Goal: Obtain resource: Download file/media

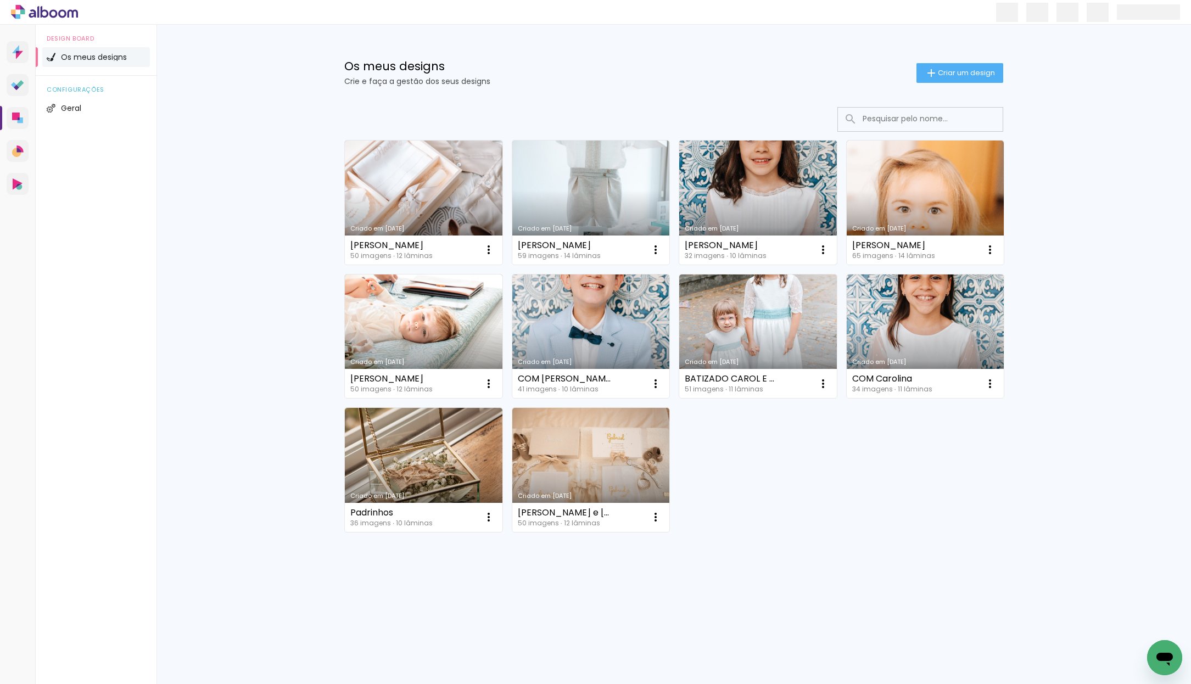
click at [750, 174] on link "Criado em [DATE]" at bounding box center [758, 203] width 158 height 124
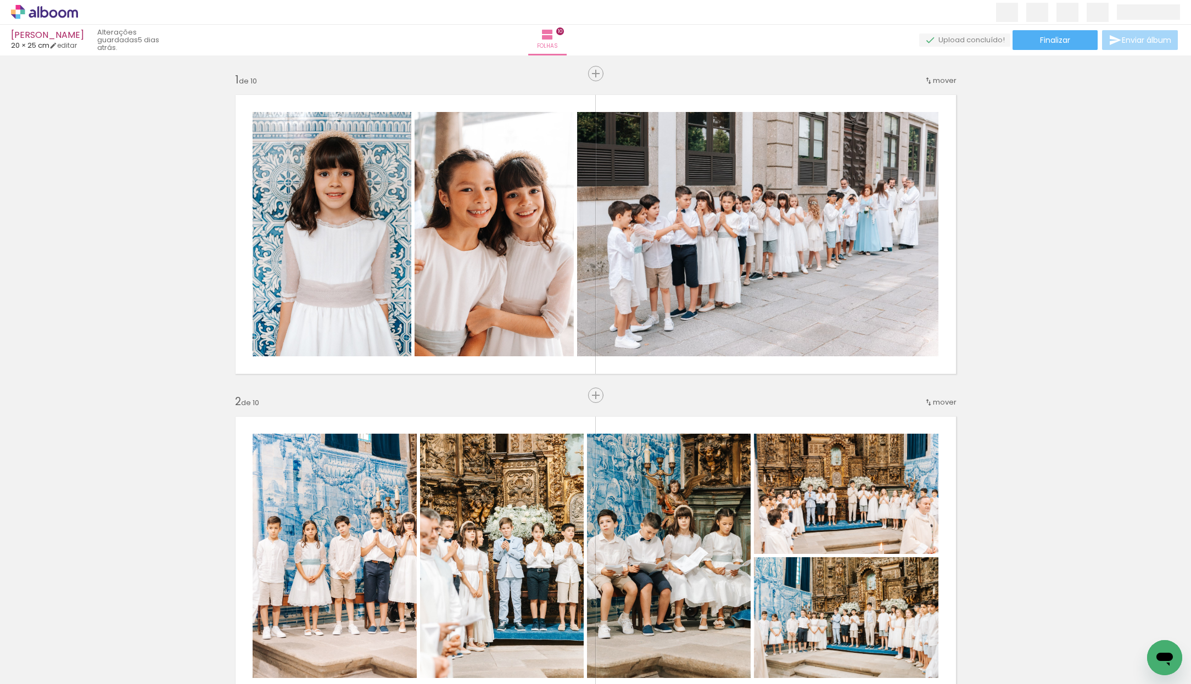
click at [1043, 41] on span "Finalizar" at bounding box center [1055, 40] width 30 height 8
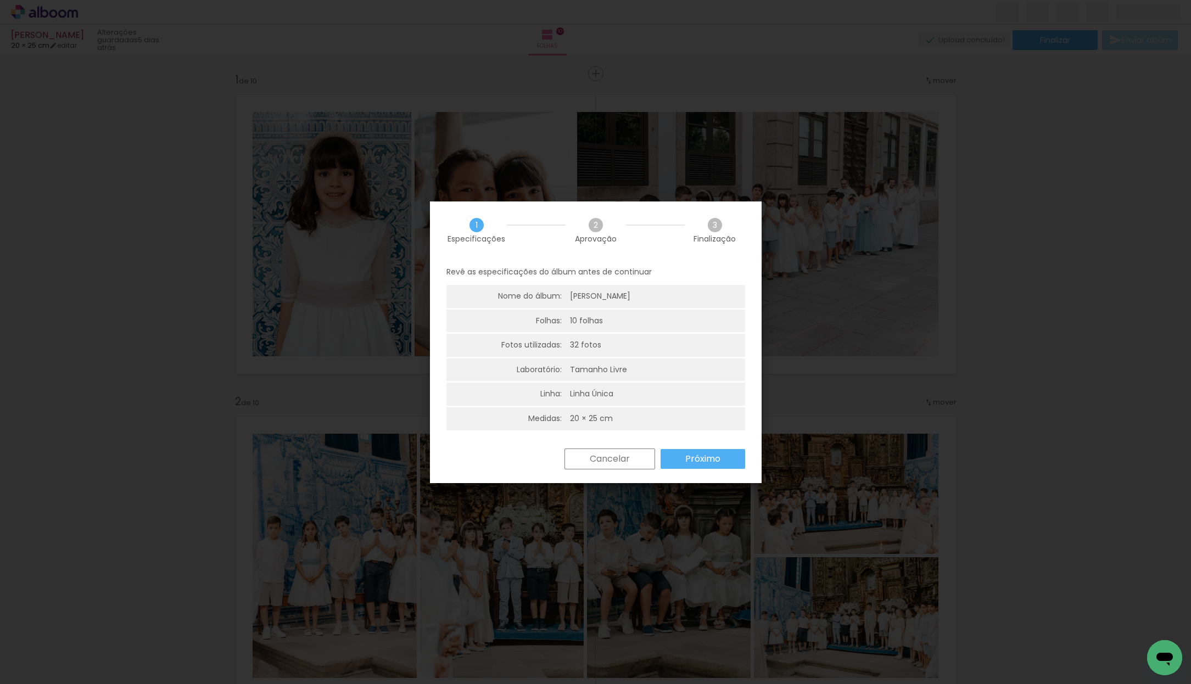
click at [0, 0] on slot "Próximo" at bounding box center [0, 0] width 0 height 0
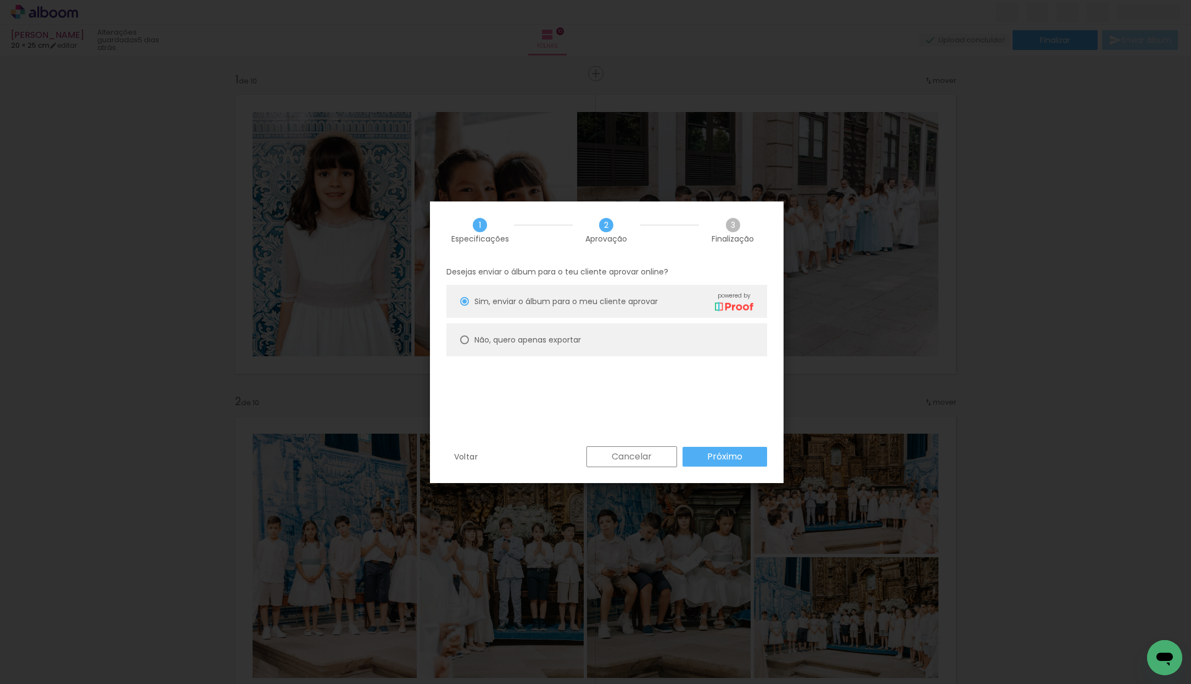
click at [506, 328] on paper-radio-button "Não, quero apenas exportar" at bounding box center [607, 339] width 321 height 33
type paper-radio-button "on"
click at [0, 0] on slot "Próximo" at bounding box center [0, 0] width 0 height 0
type input "Alta, 300 DPI"
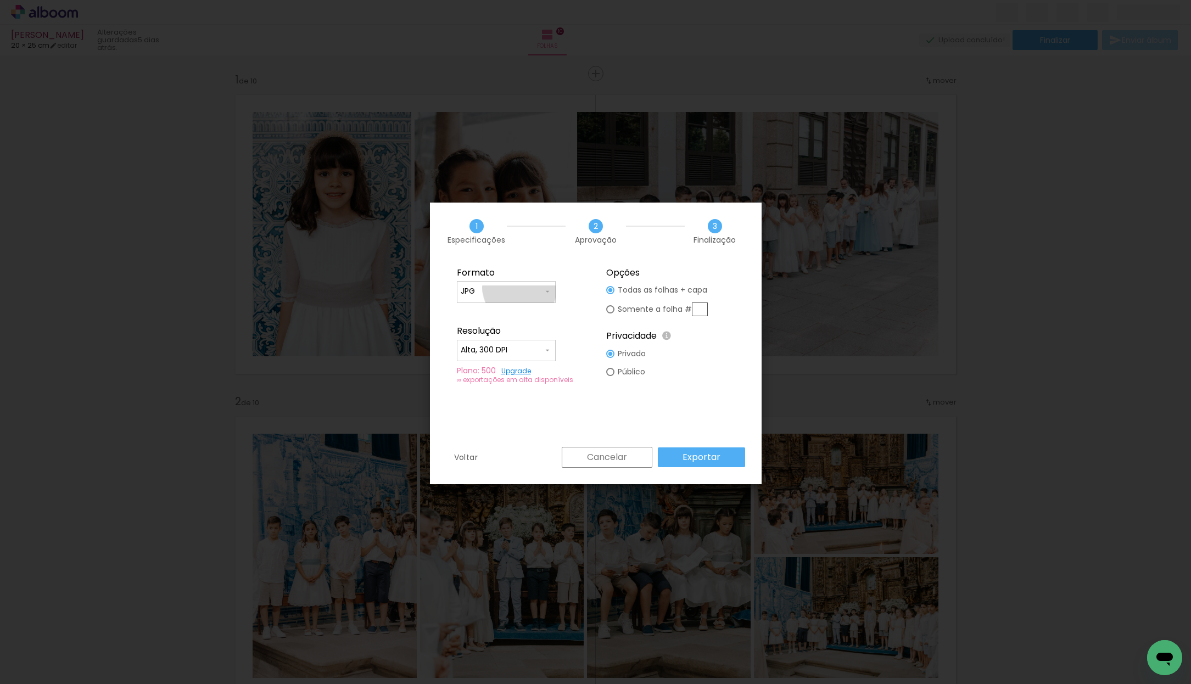
click at [520, 288] on input "JPG" at bounding box center [502, 291] width 82 height 11
drag, startPoint x: 504, startPoint y: 306, endPoint x: 578, endPoint y: 369, distance: 96.6
click at [504, 306] on paper-item "PDF" at bounding box center [506, 312] width 99 height 22
type input "PDF"
click at [721, 454] on paper-button "Exportar" at bounding box center [701, 458] width 87 height 20
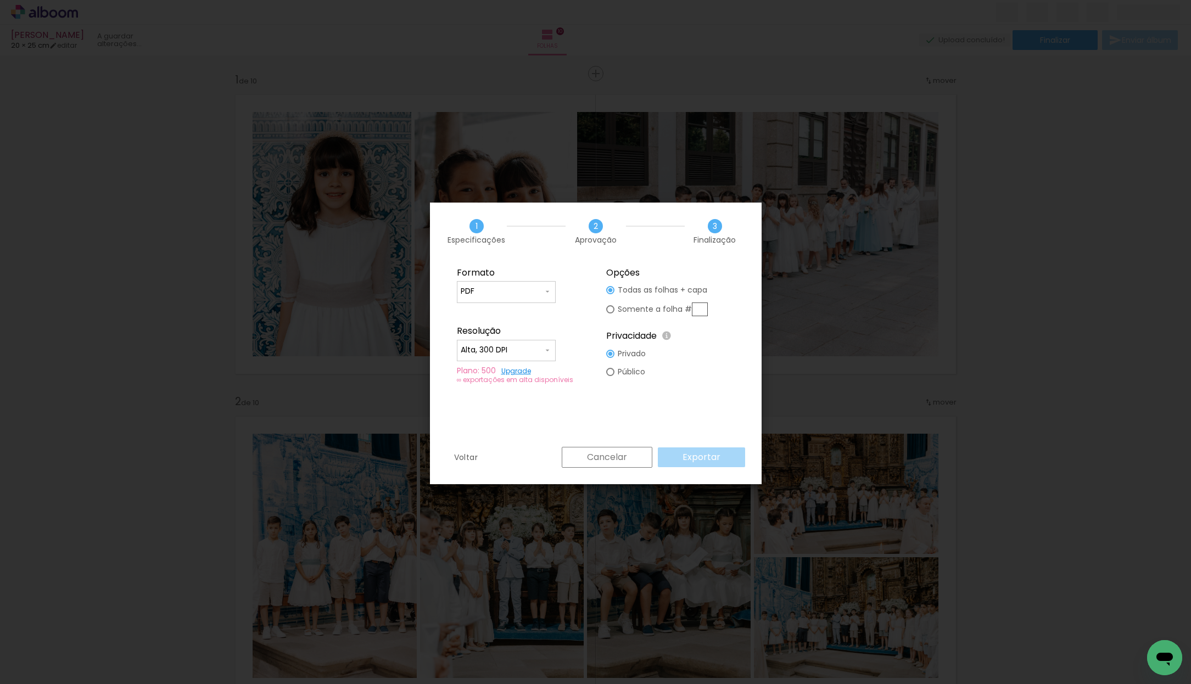
click at [617, 397] on div "Formato JPG PDF Resolução Alta, 300 DPI Baixa Plano: 500 Upgrade ∞ exportações …" at bounding box center [596, 353] width 332 height 187
click at [641, 460] on paper-button "Cancelar" at bounding box center [607, 457] width 91 height 21
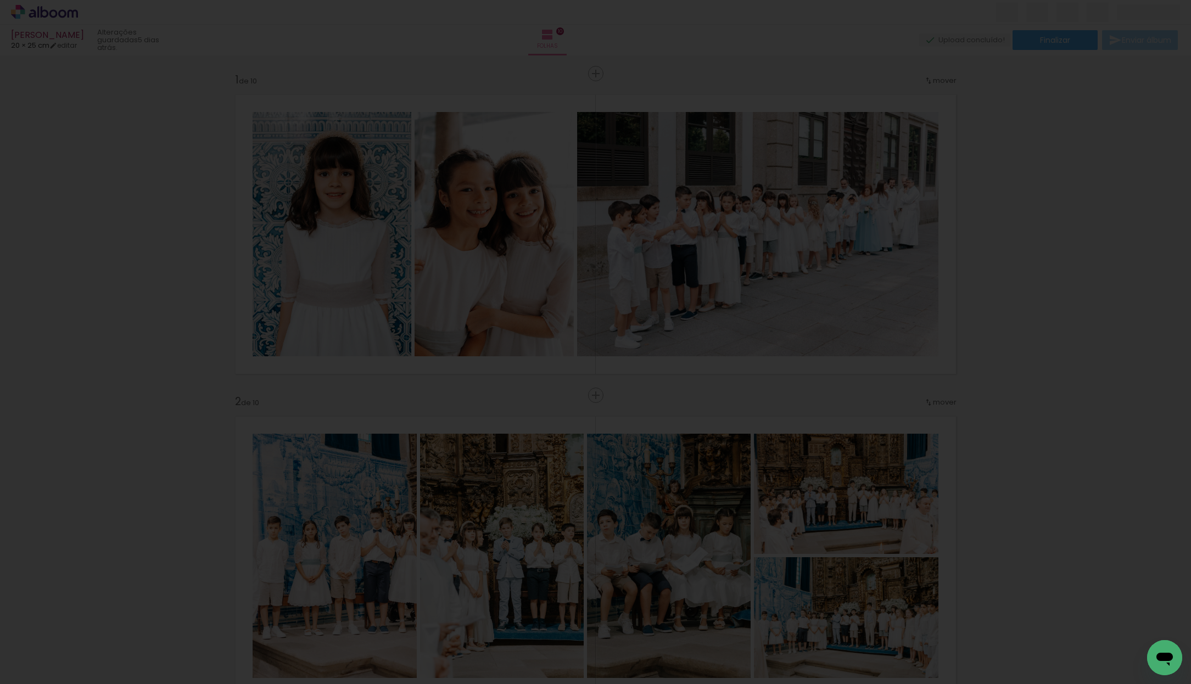
click at [619, 453] on iron-overlay-backdrop at bounding box center [595, 342] width 1191 height 684
click at [854, 114] on iron-overlay-backdrop at bounding box center [595, 342] width 1191 height 684
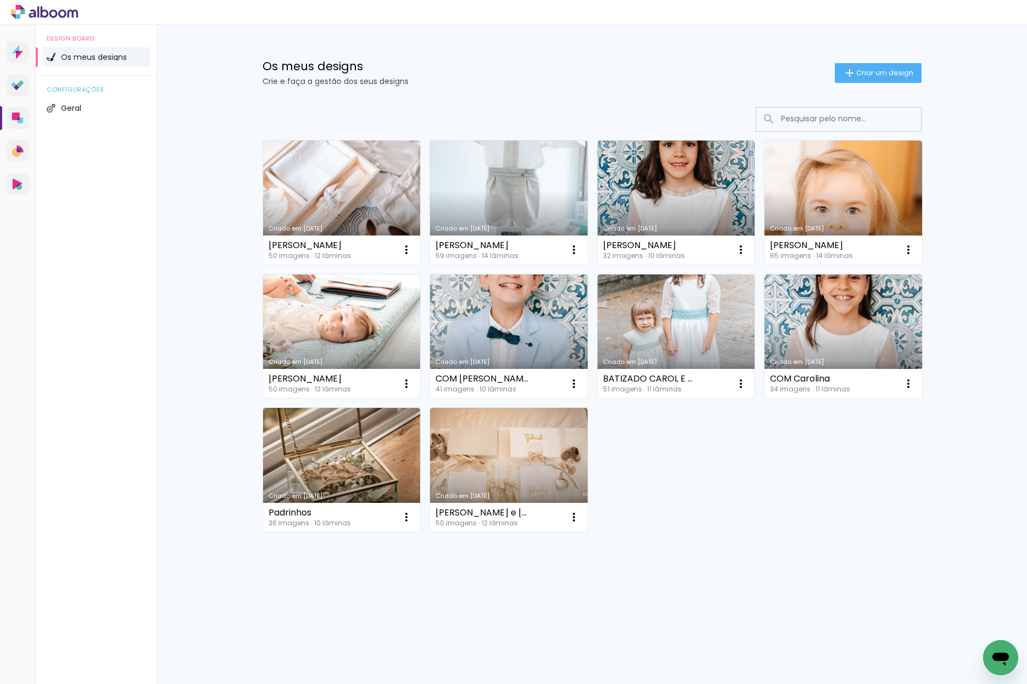
drag, startPoint x: 665, startPoint y: 170, endPoint x: 635, endPoint y: 174, distance: 29.4
click at [665, 170] on link "Criado em [DATE]" at bounding box center [677, 203] width 158 height 124
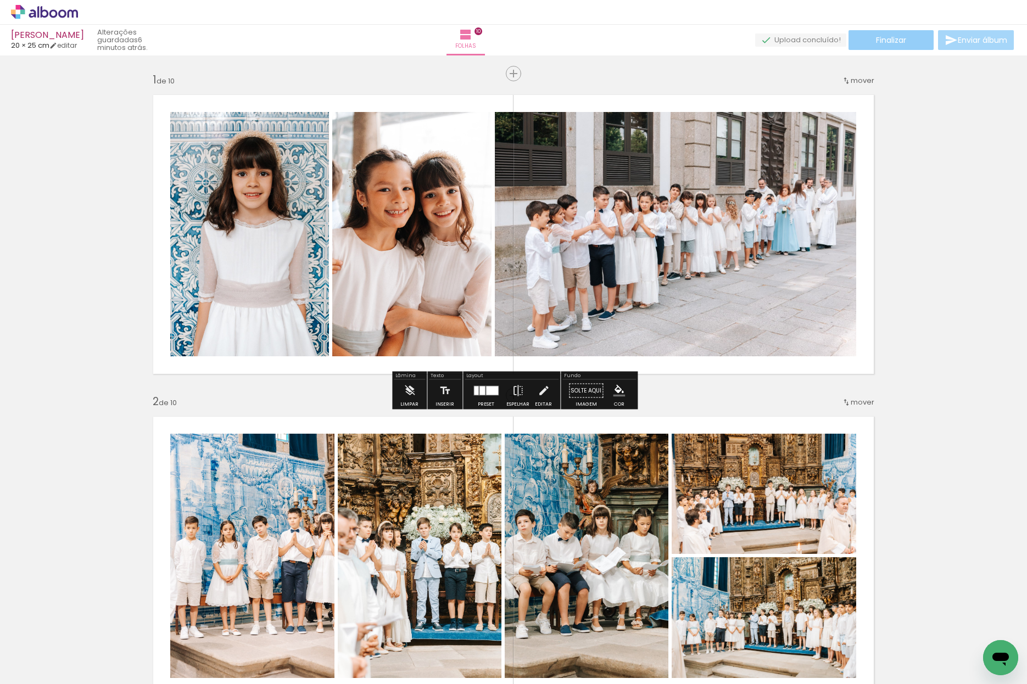
click at [869, 44] on paper-button "Finalizar" at bounding box center [891, 40] width 85 height 20
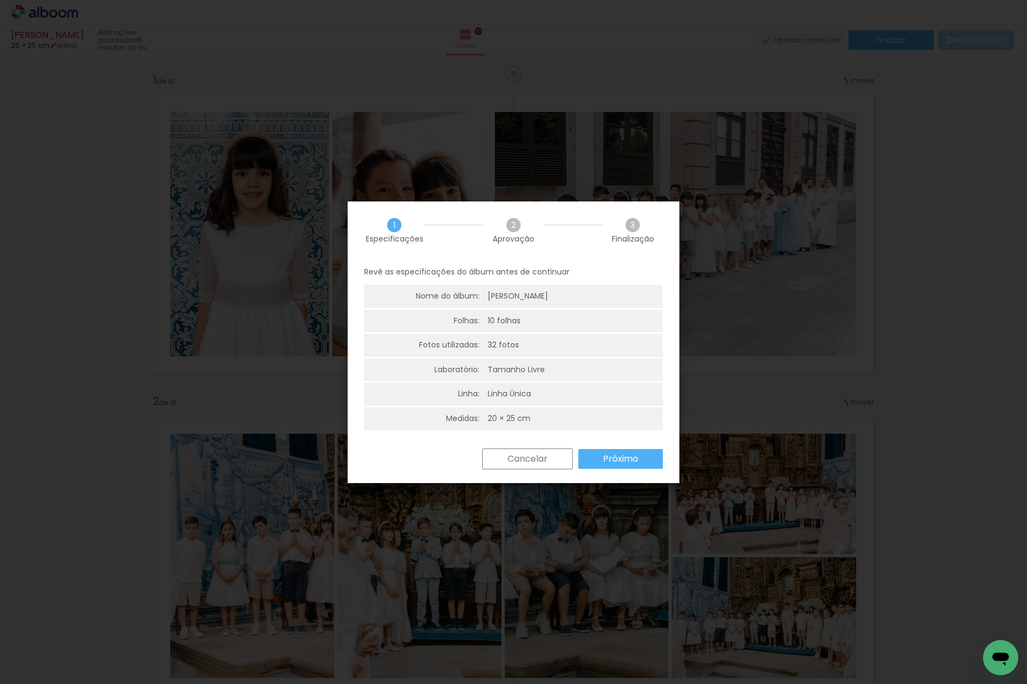
click at [612, 449] on paper-button "Próximo" at bounding box center [620, 459] width 85 height 20
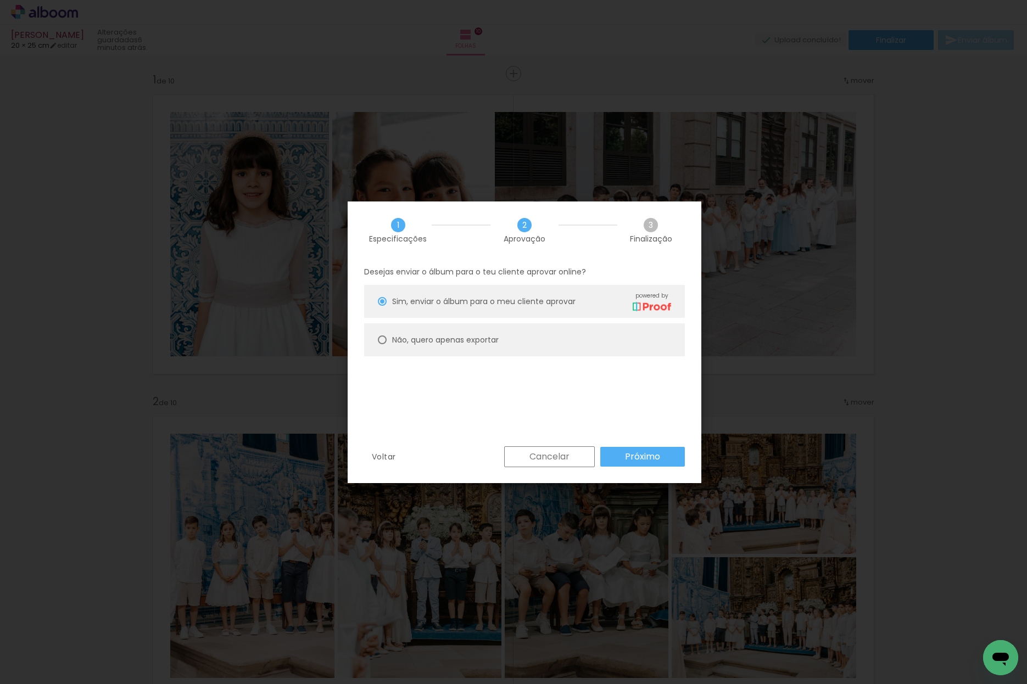
drag, startPoint x: 423, startPoint y: 336, endPoint x: 488, endPoint y: 377, distance: 77.1
click at [0, 0] on slot "Não, quero apenas exportar" at bounding box center [0, 0] width 0 height 0
type paper-radio-button "on"
click at [0, 0] on slot "Próximo" at bounding box center [0, 0] width 0 height 0
type input "Alta, 300 DPI"
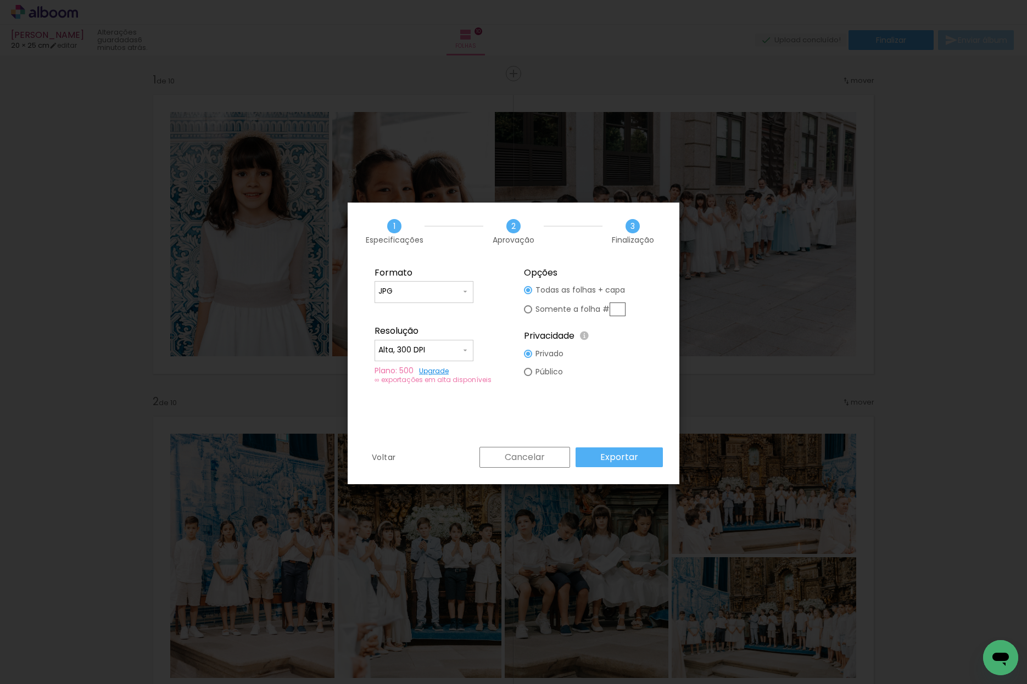
click at [431, 300] on paper-input-container "JPG" at bounding box center [424, 292] width 99 height 22
click at [471, 271] on div "Formato" at bounding box center [439, 272] width 129 height 11
click at [0, 0] on slot "Exportar" at bounding box center [0, 0] width 0 height 0
